Goal: Task Accomplishment & Management: Manage account settings

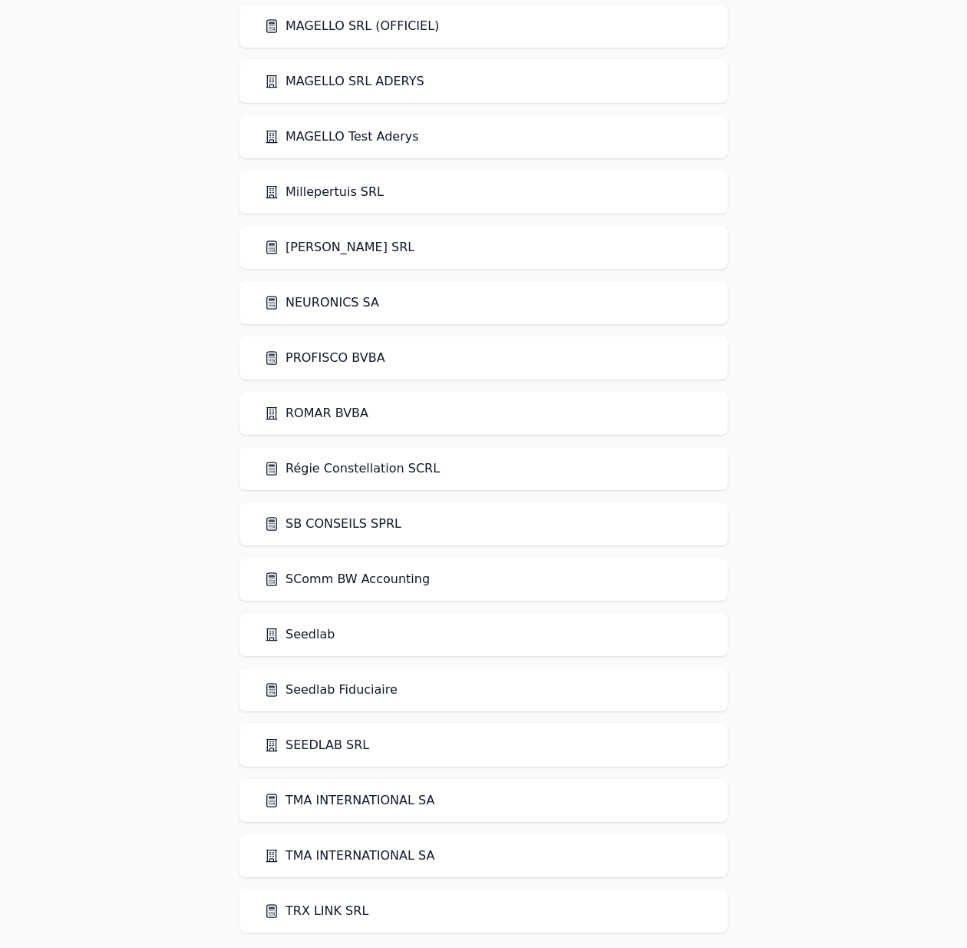
scroll to position [2176, 0]
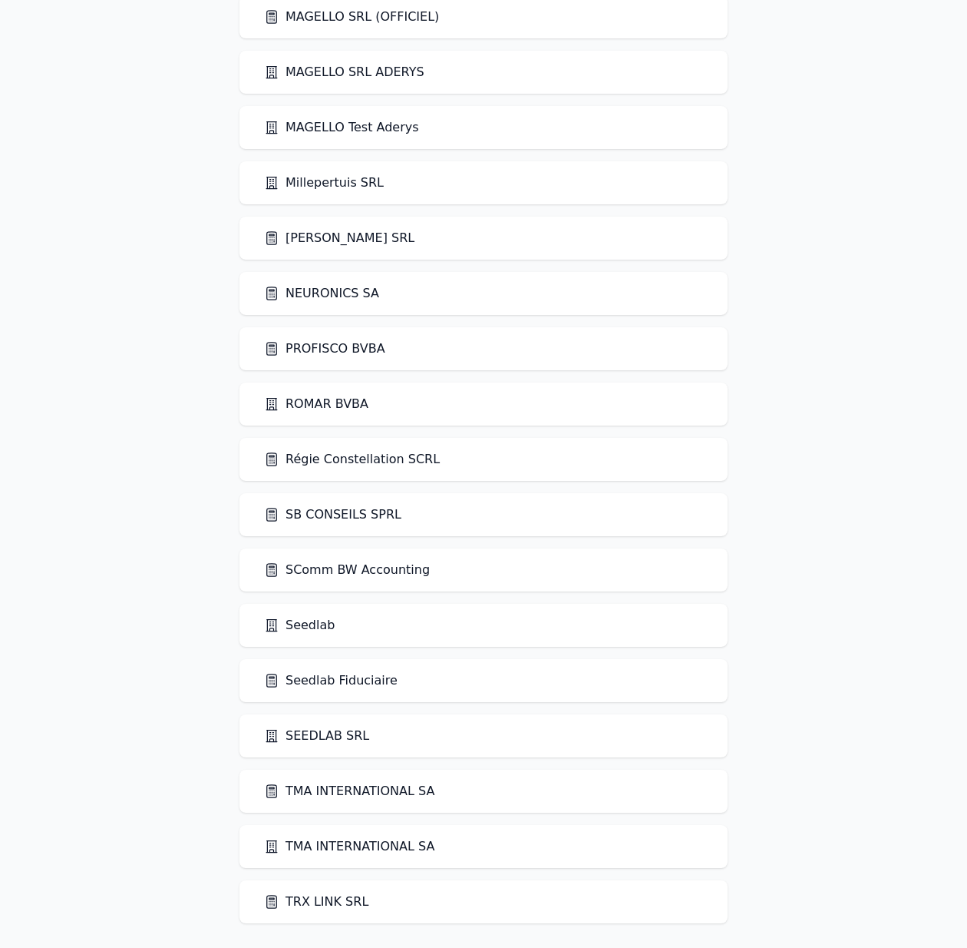
click at [315, 621] on link "Seedlab" at bounding box center [299, 625] width 71 height 18
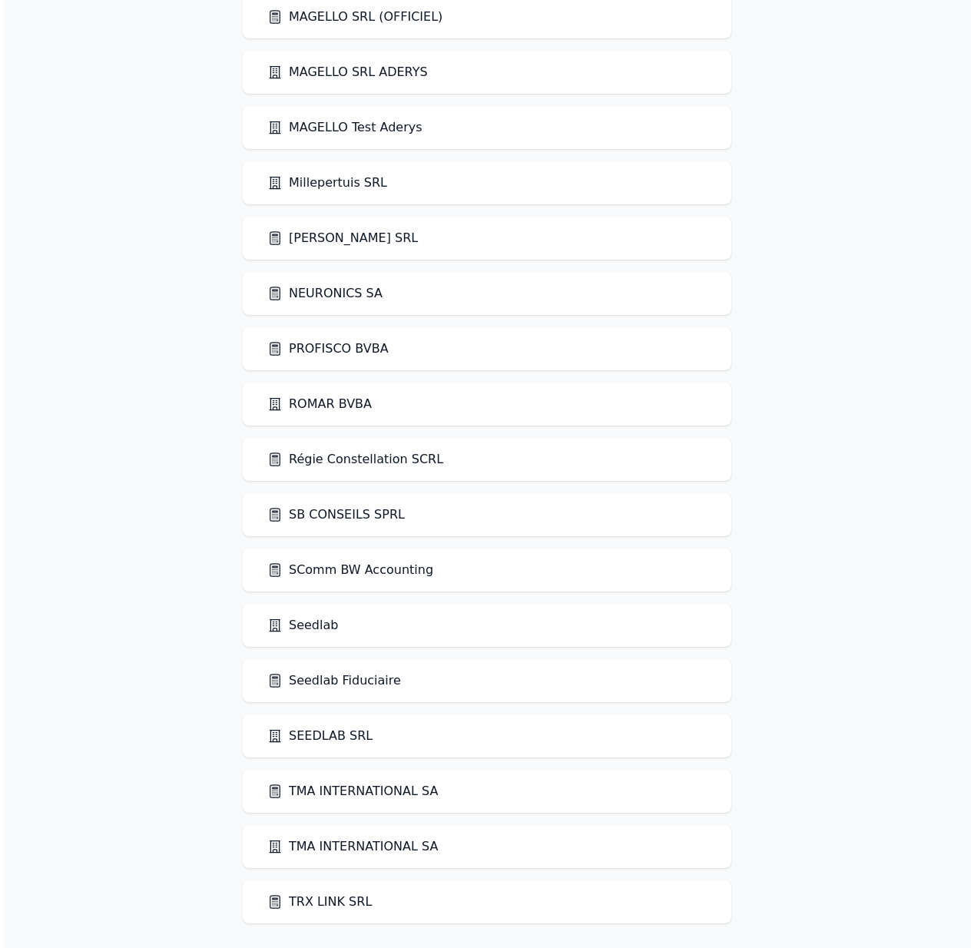
scroll to position [0, 0]
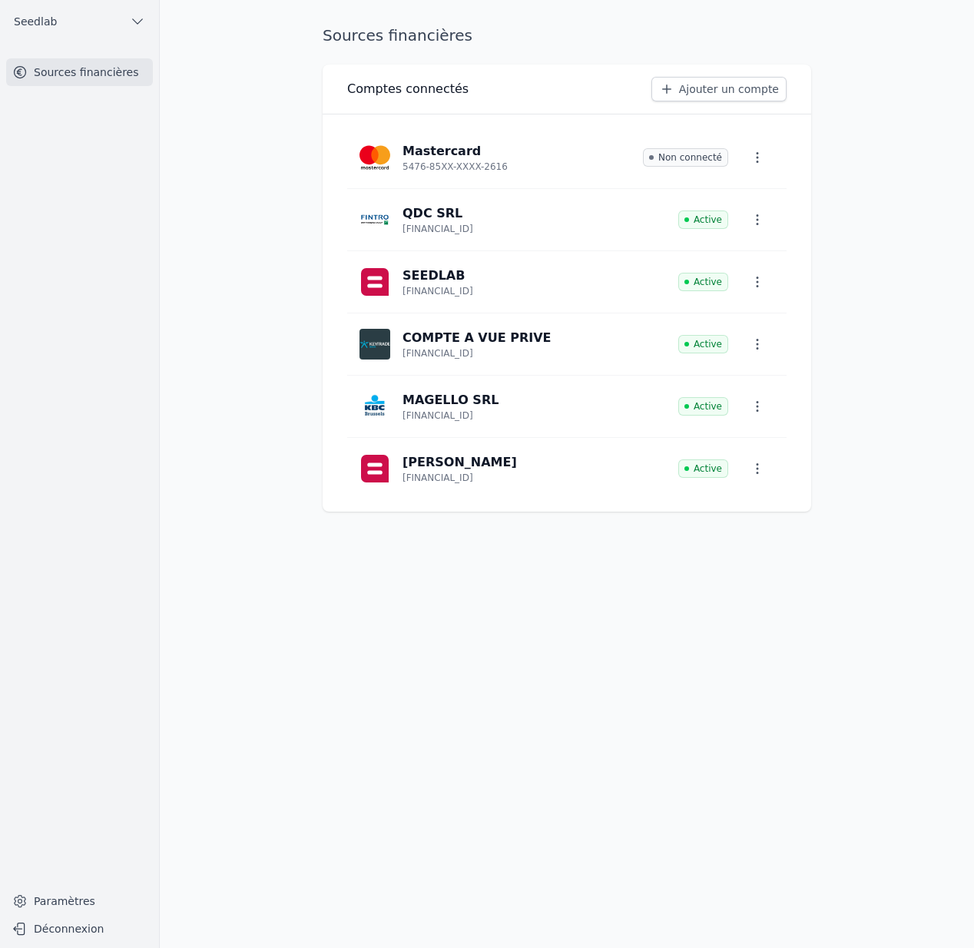
click at [60, 897] on link "Paramètres" at bounding box center [79, 900] width 147 height 25
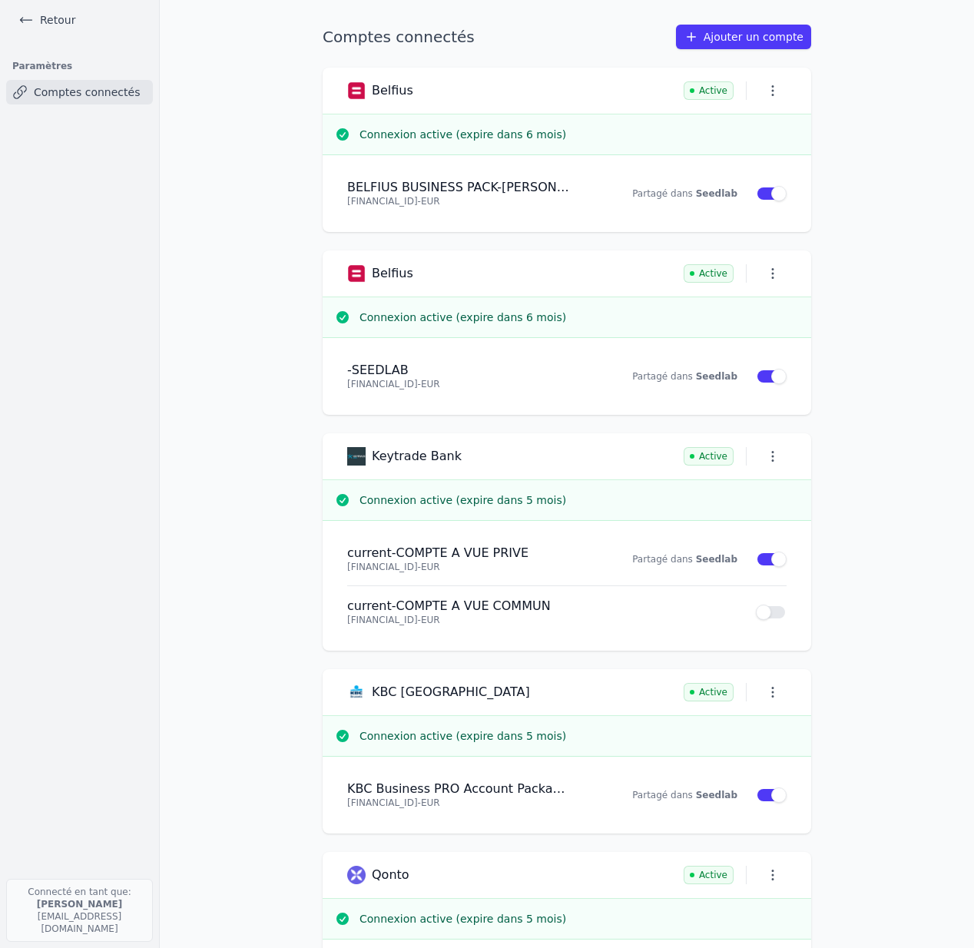
click at [709, 34] on link "Ajouter un compte" at bounding box center [743, 37] width 135 height 25
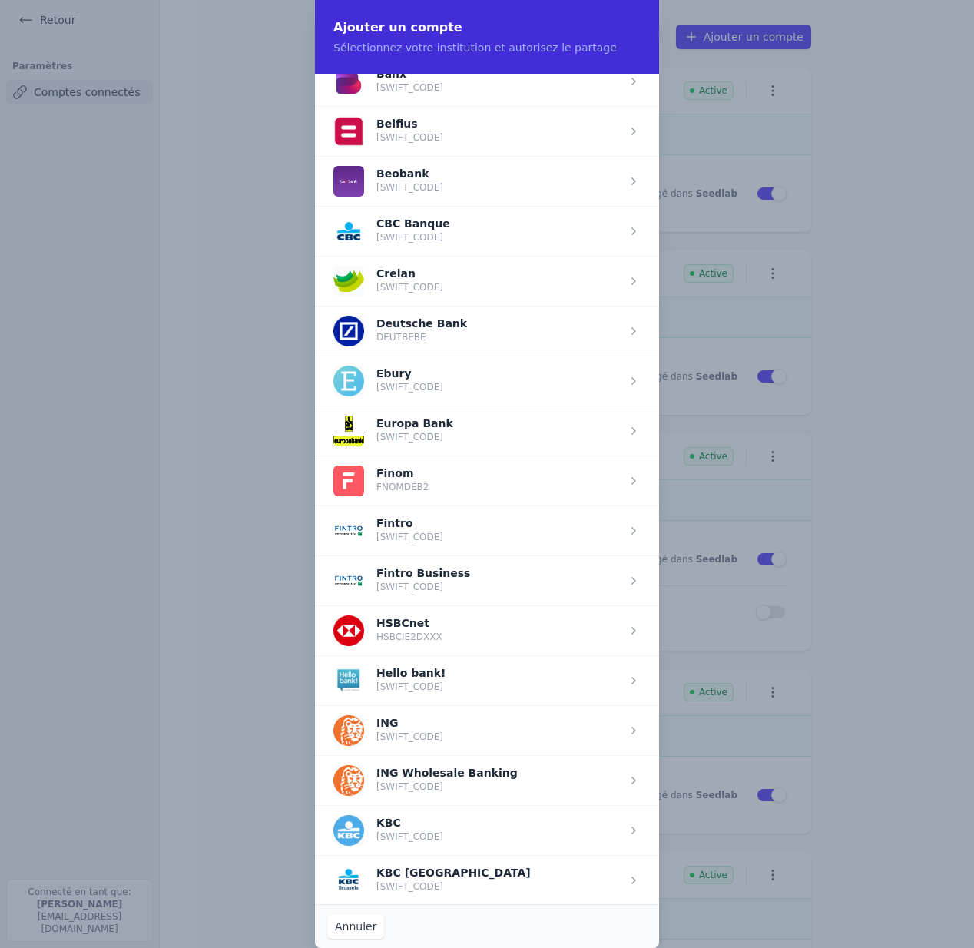
scroll to position [716, 0]
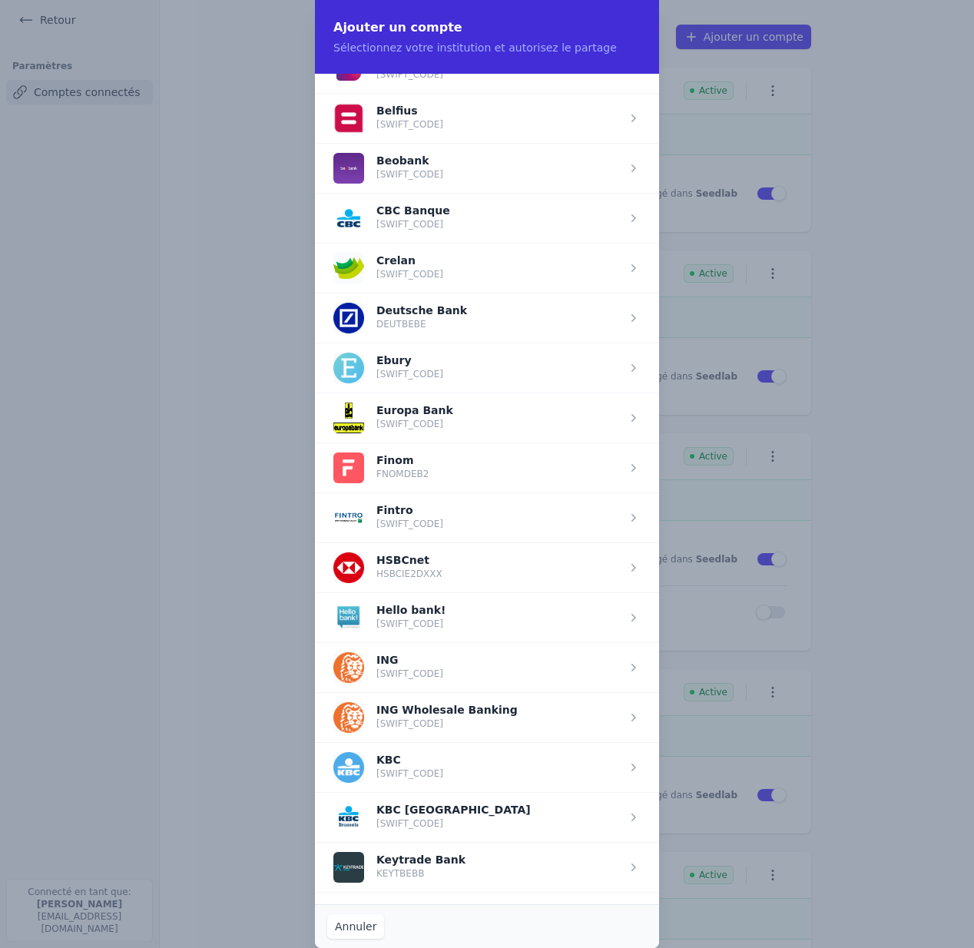
scroll to position [590, 0]
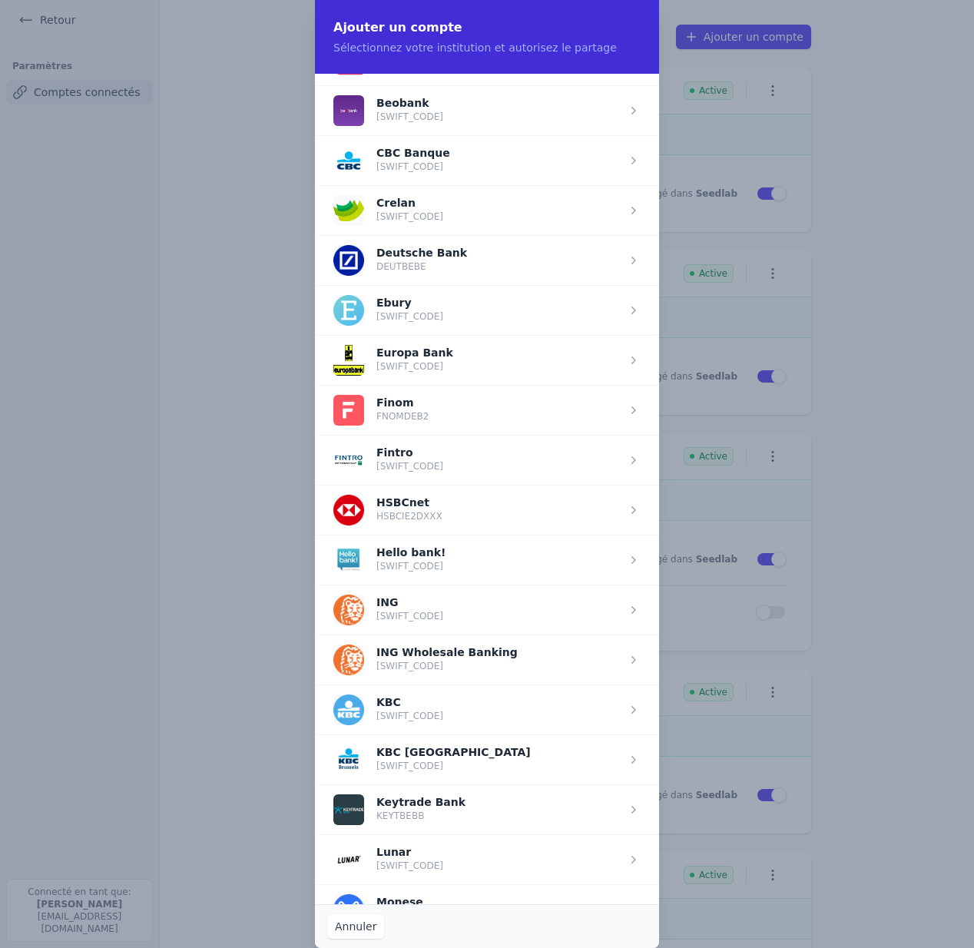
drag, startPoint x: 499, startPoint y: 650, endPoint x: 378, endPoint y: 652, distance: 121.3
click at [378, 653] on span "button" at bounding box center [487, 659] width 344 height 50
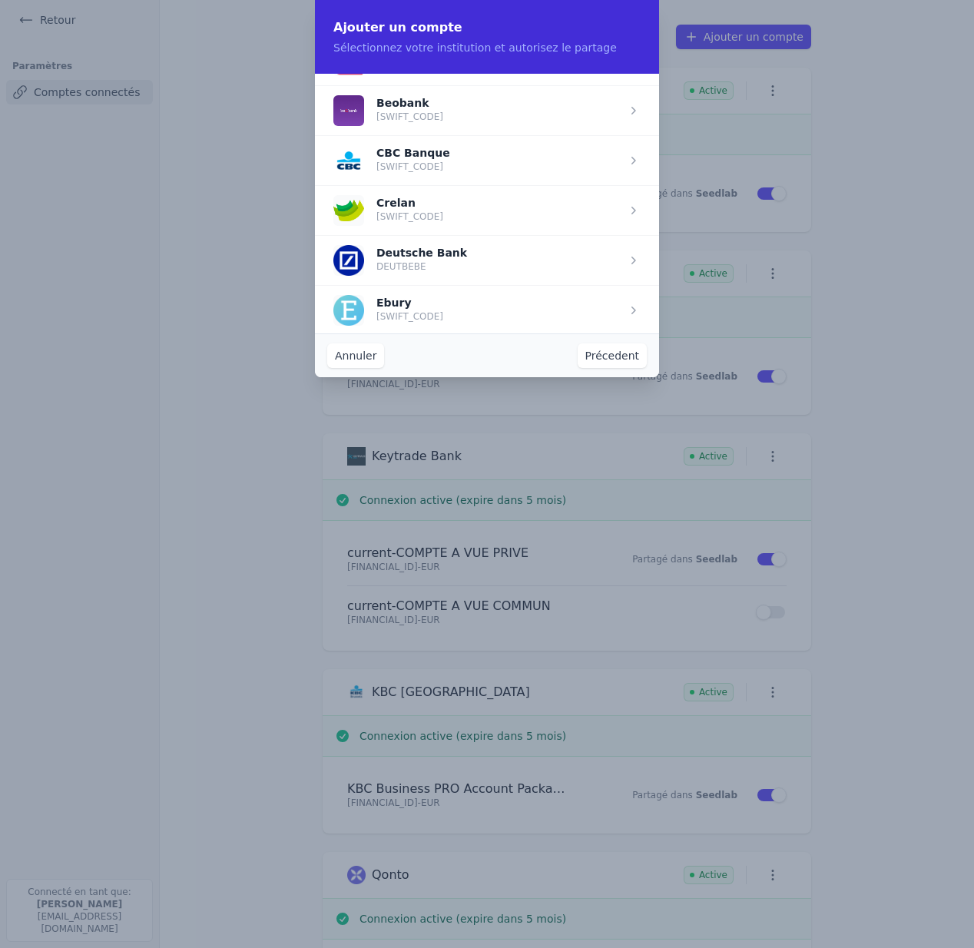
scroll to position [0, 0]
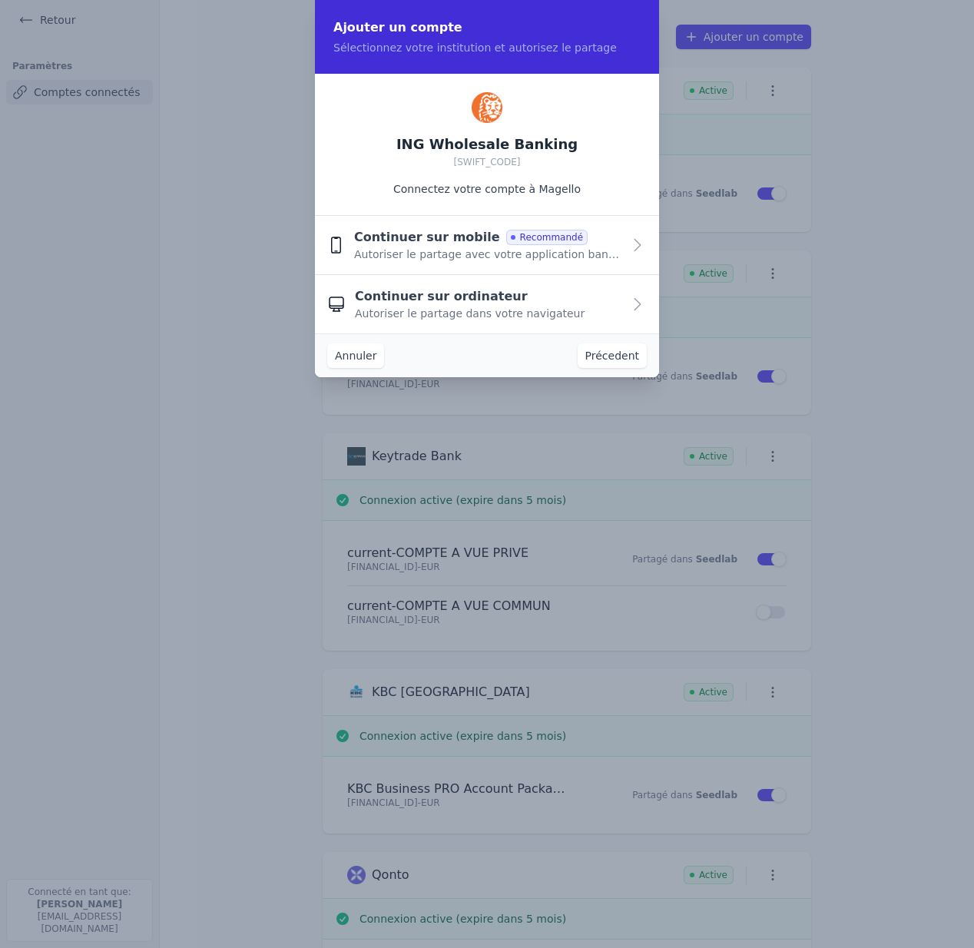
drag, startPoint x: 377, startPoint y: 648, endPoint x: 455, endPoint y: 646, distance: 77.6
drag, startPoint x: 561, startPoint y: 144, endPoint x: 410, endPoint y: 143, distance: 150.5
click at [410, 143] on div "ING Wholesale Banking [SWIFT_CODE] Connectez votre compte à [GEOGRAPHIC_DATA]" at bounding box center [487, 145] width 344 height 142
copy h2 "ING Wholesale Banking"
